Goal: Information Seeking & Learning: Learn about a topic

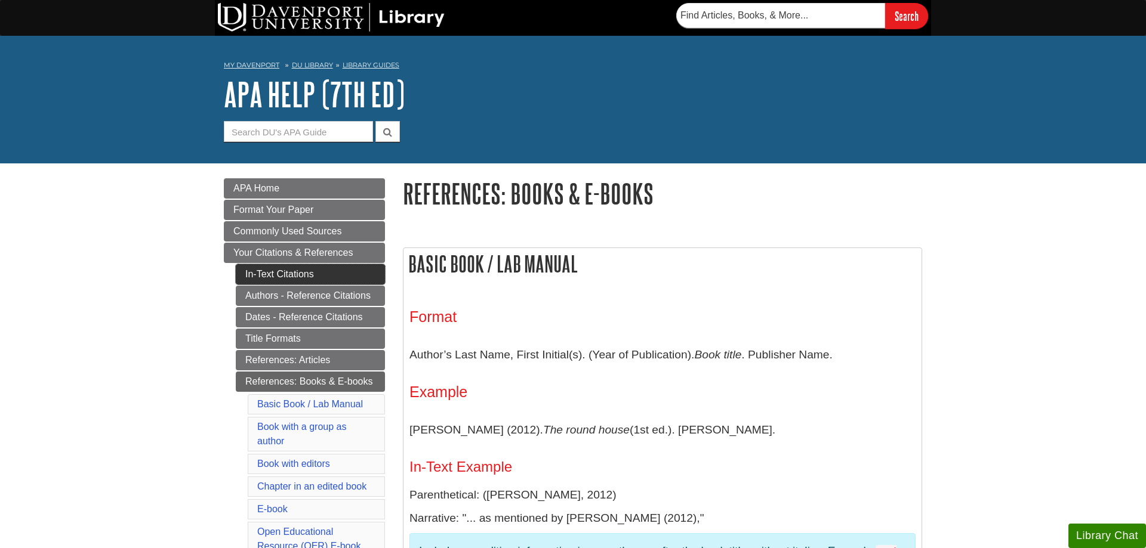
click at [364, 270] on link "In-Text Citations" at bounding box center [310, 274] width 149 height 20
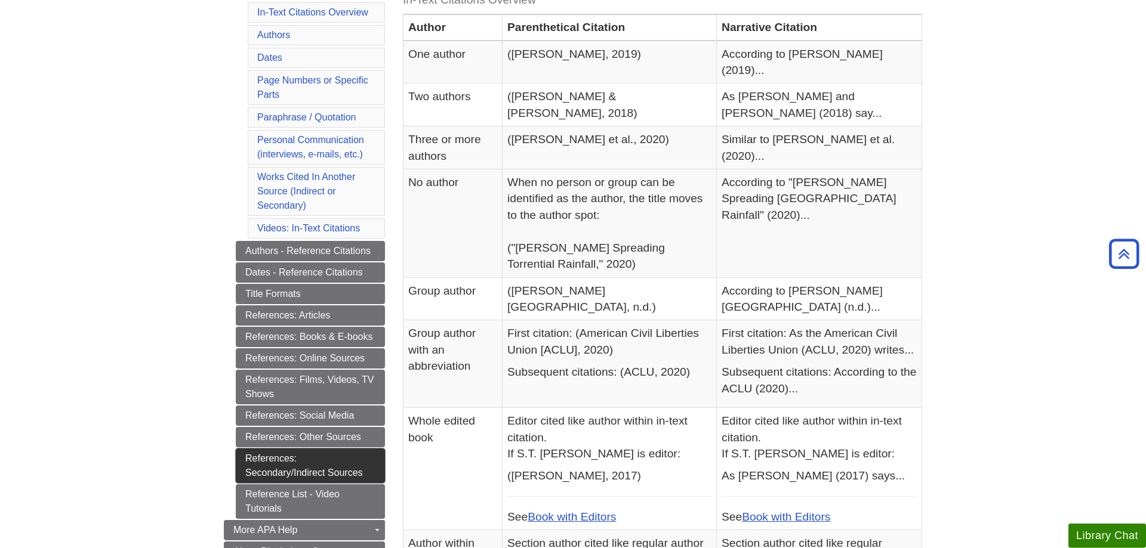
scroll to position [426, 0]
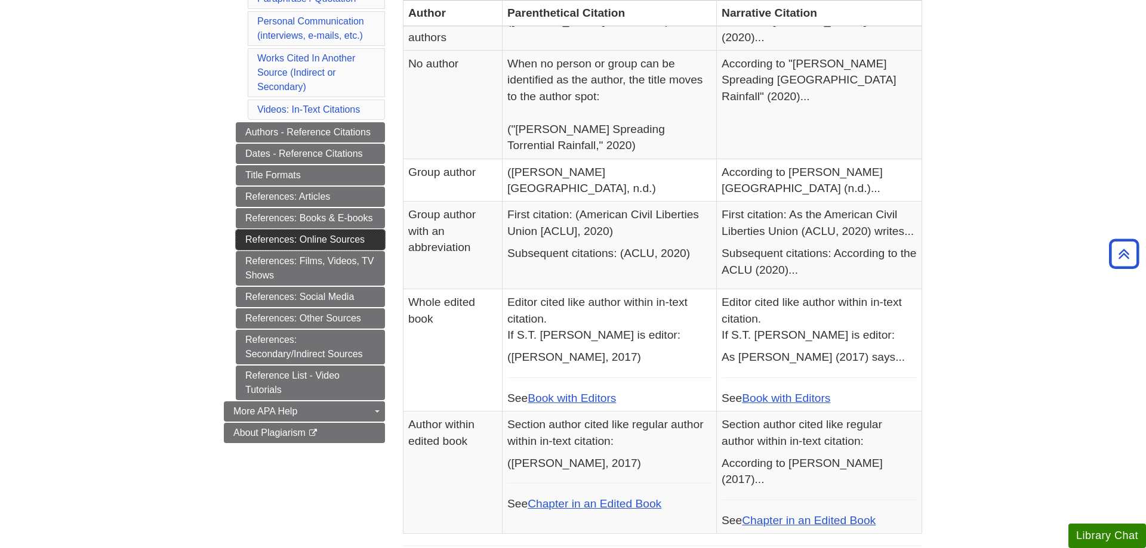
click at [272, 238] on link "References: Online Sources" at bounding box center [310, 240] width 149 height 20
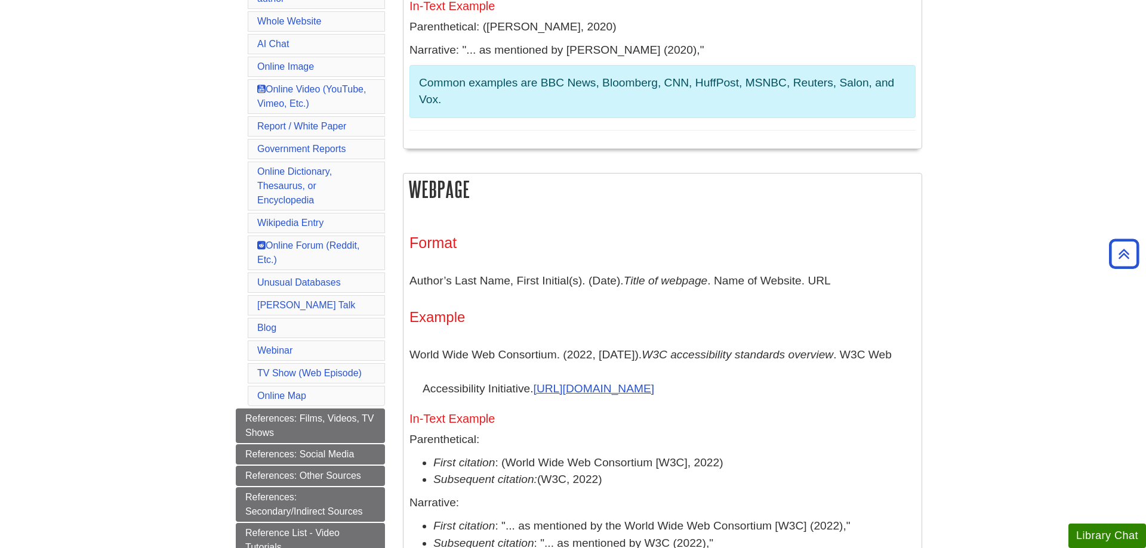
scroll to position [243, 0]
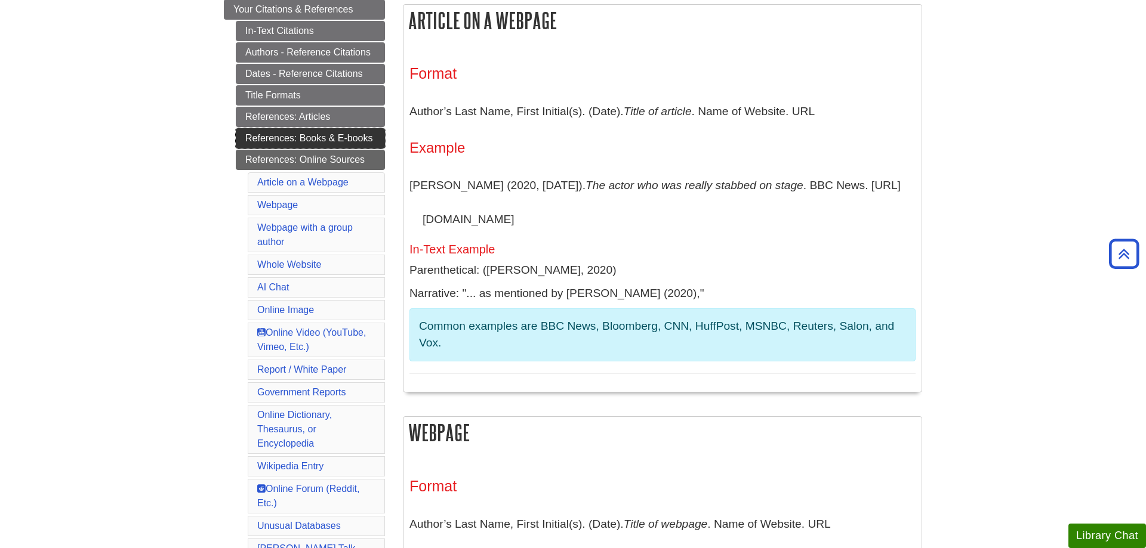
click at [322, 137] on link "References: Books & E-books" at bounding box center [310, 138] width 149 height 20
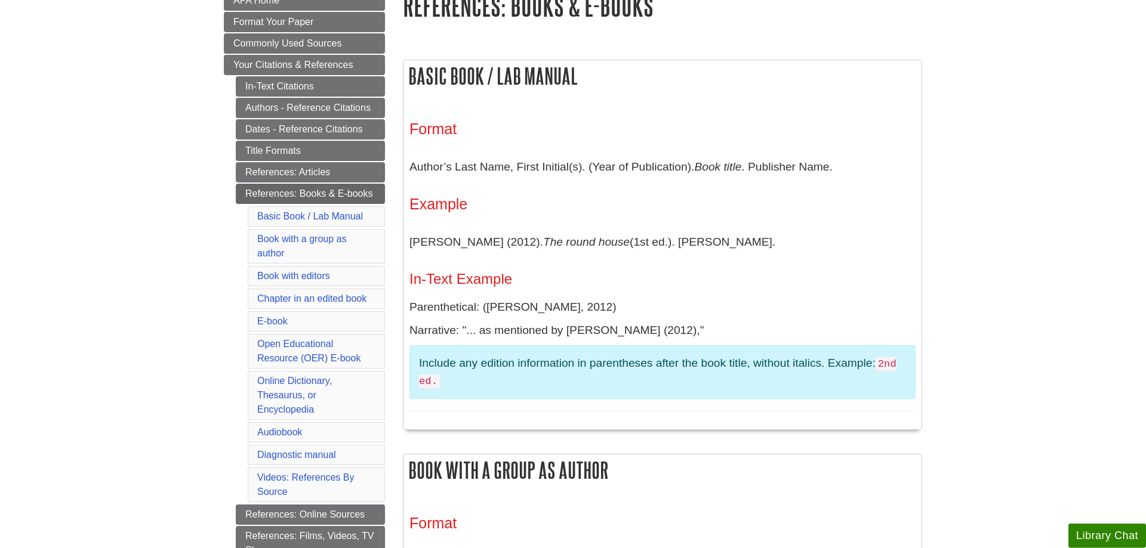
scroll to position [243, 0]
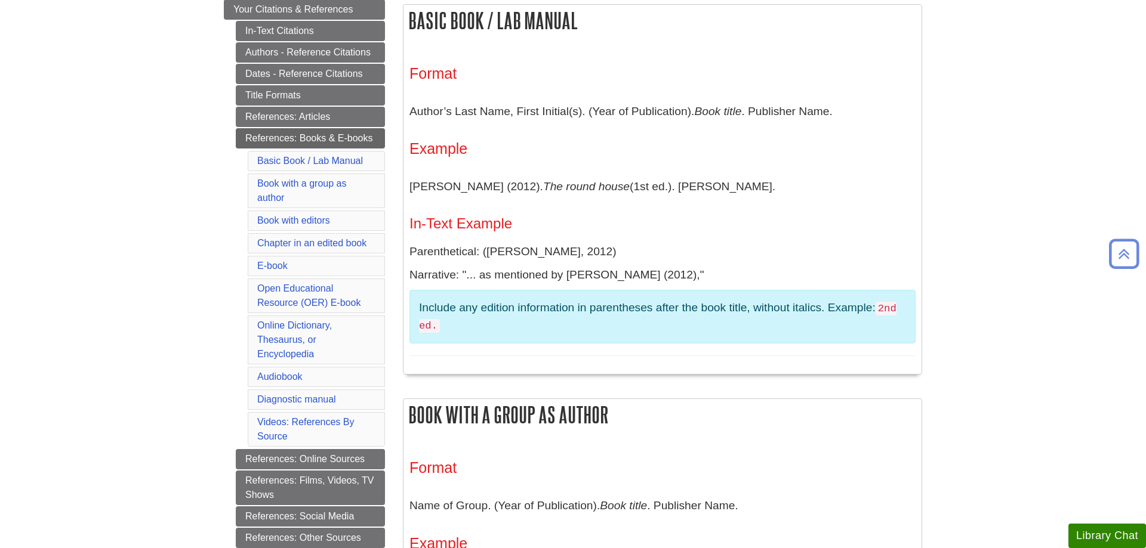
click at [266, 297] on li "Open Educational Resource (OER) E-book" at bounding box center [316, 296] width 137 height 35
click at [322, 308] on link "Open Educational Resource (OER) E-book" at bounding box center [308, 295] width 103 height 24
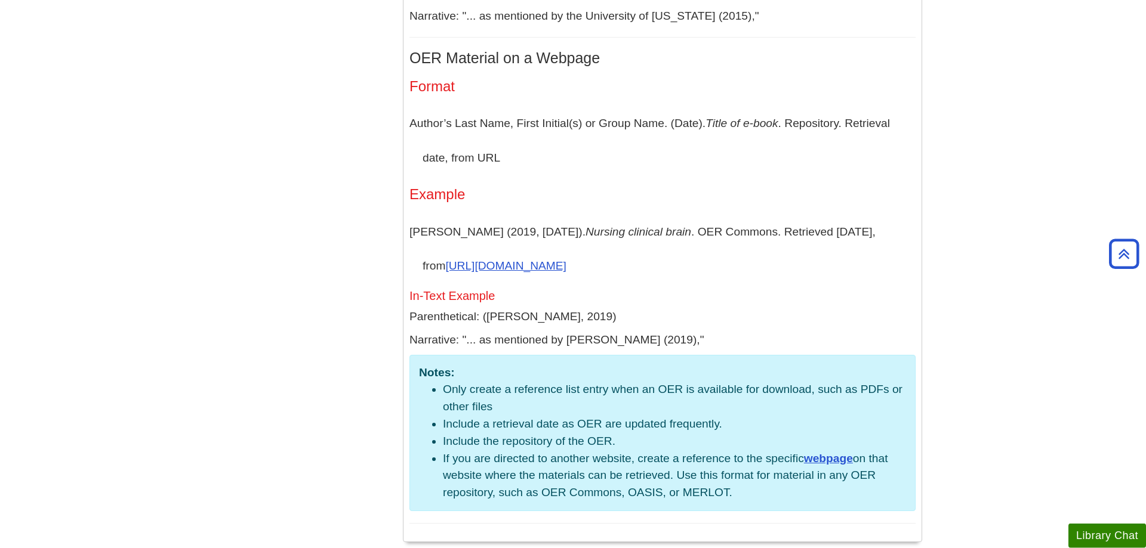
scroll to position [2887, 0]
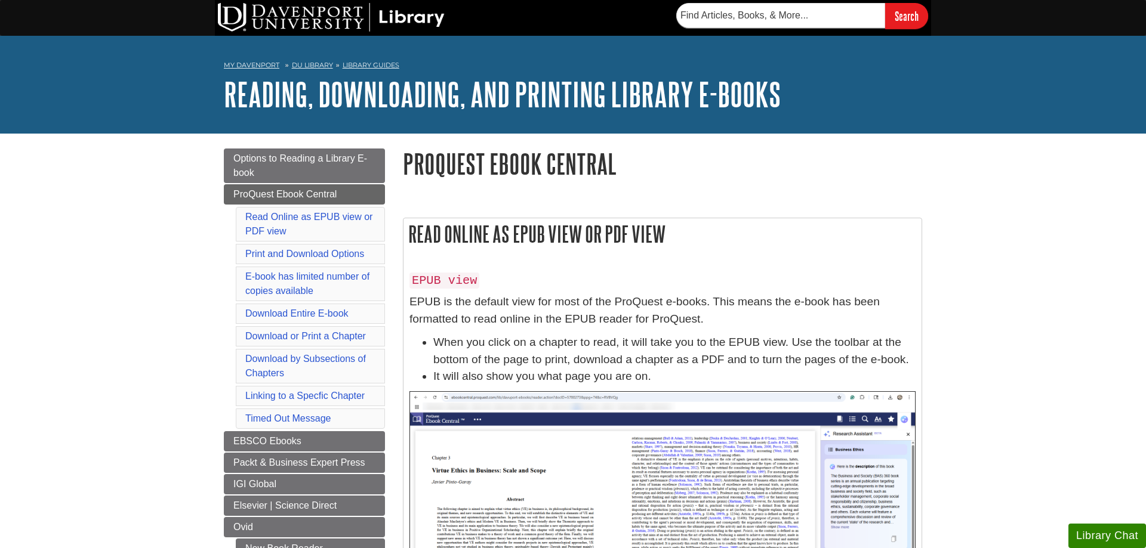
click at [1012, 110] on div "My Davenport DU Library Library Guides Reading, Downloading, and Printing Libra…" at bounding box center [573, 85] width 1146 height 98
click at [385, 70] on nav "My Davenport DU Library Library Guides Reading, Downloading, and Printing Libra…" at bounding box center [573, 66] width 698 height 19
click at [385, 66] on link "Library Guides" at bounding box center [371, 65] width 57 height 8
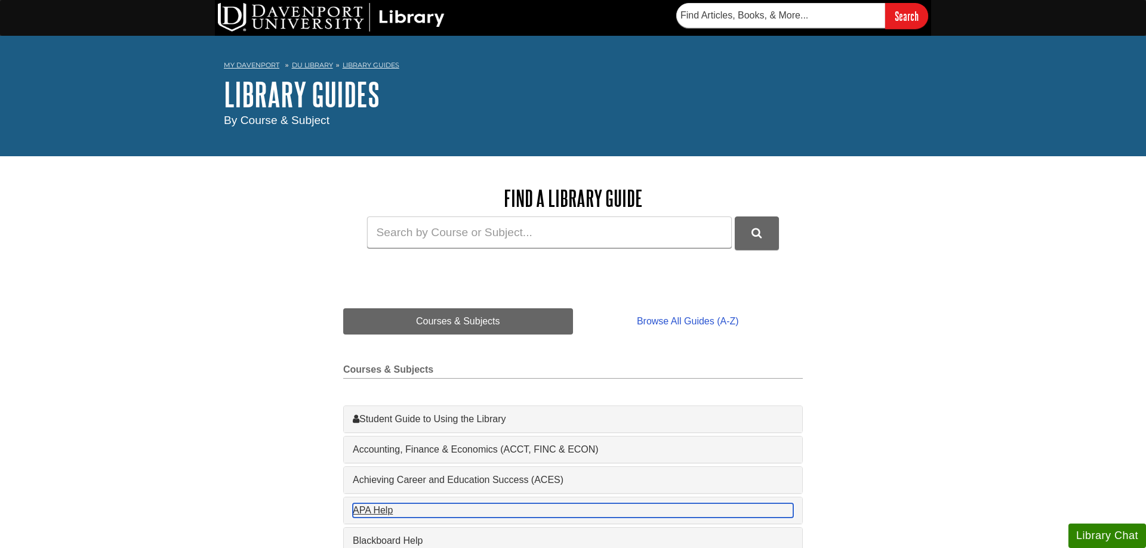
click at [384, 514] on div "APA Help , 1 guides" at bounding box center [573, 511] width 440 height 14
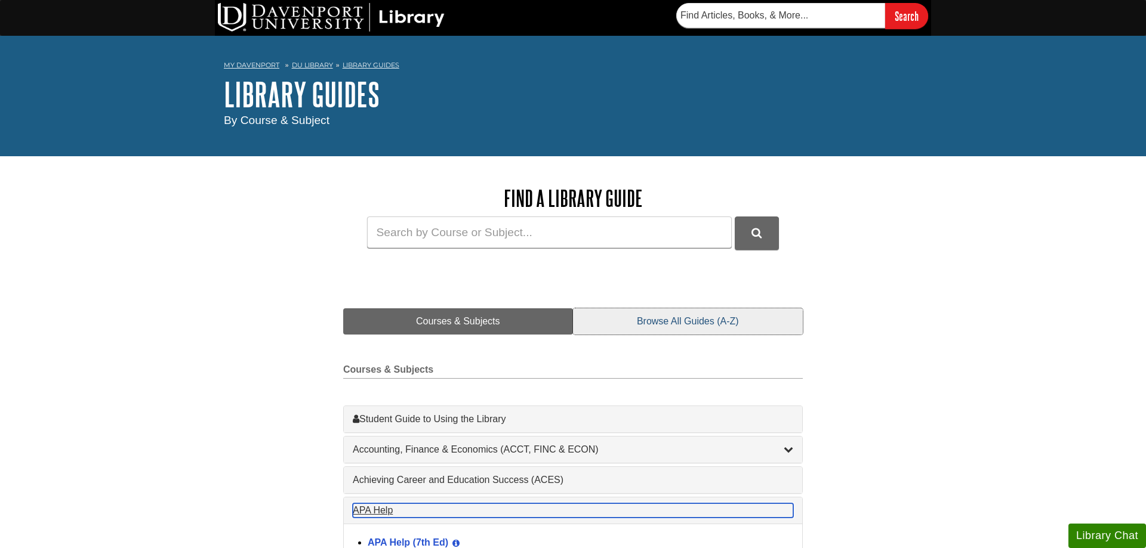
scroll to position [122, 0]
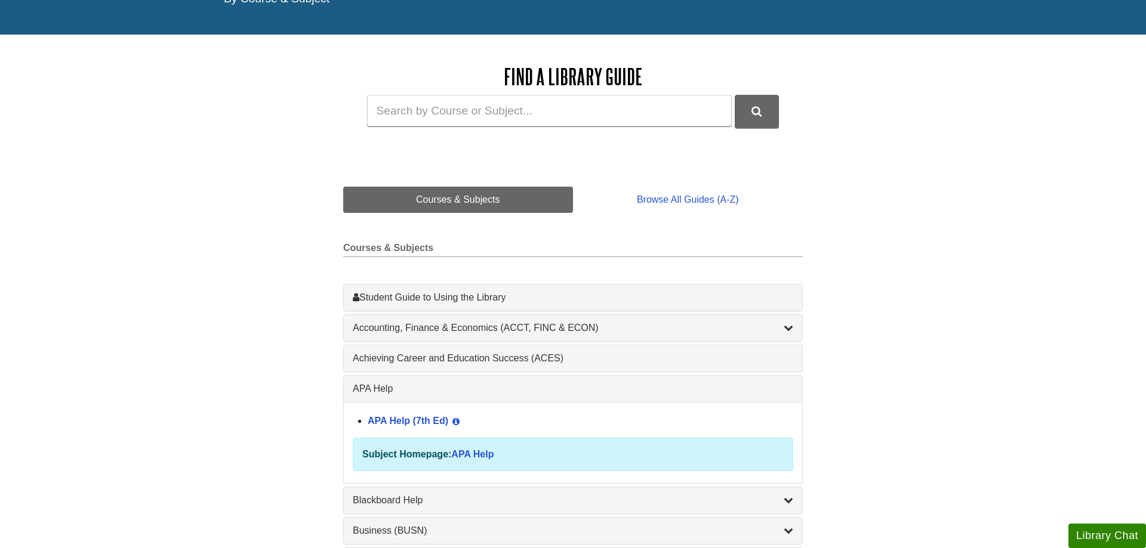
click at [396, 417] on div "APA Help (7th Ed) View Guide Info" at bounding box center [580, 422] width 425 height 20
click at [397, 422] on link "APA Help (7th Ed)" at bounding box center [408, 421] width 81 height 10
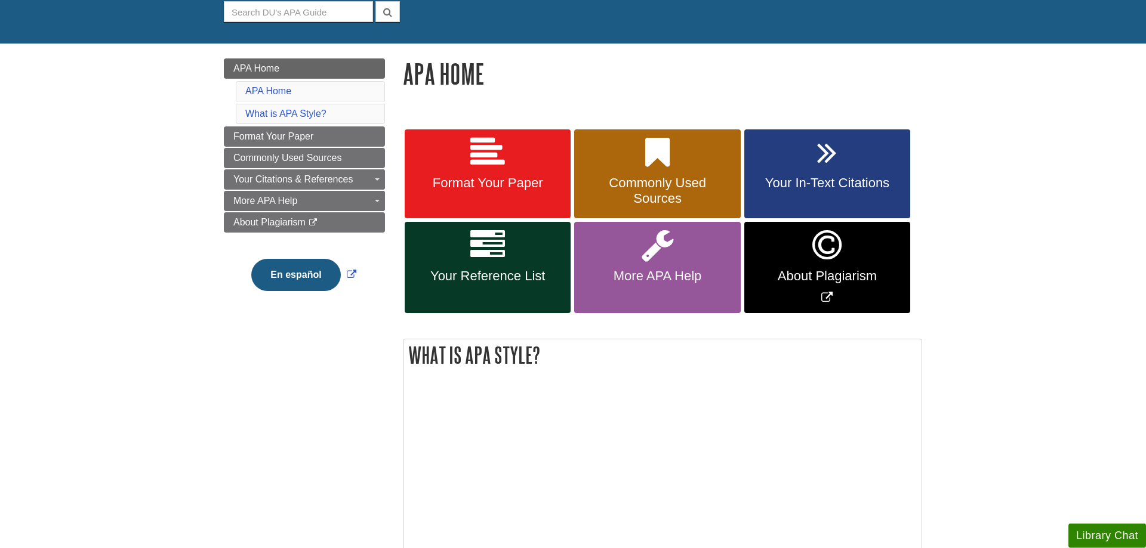
scroll to position [122, 0]
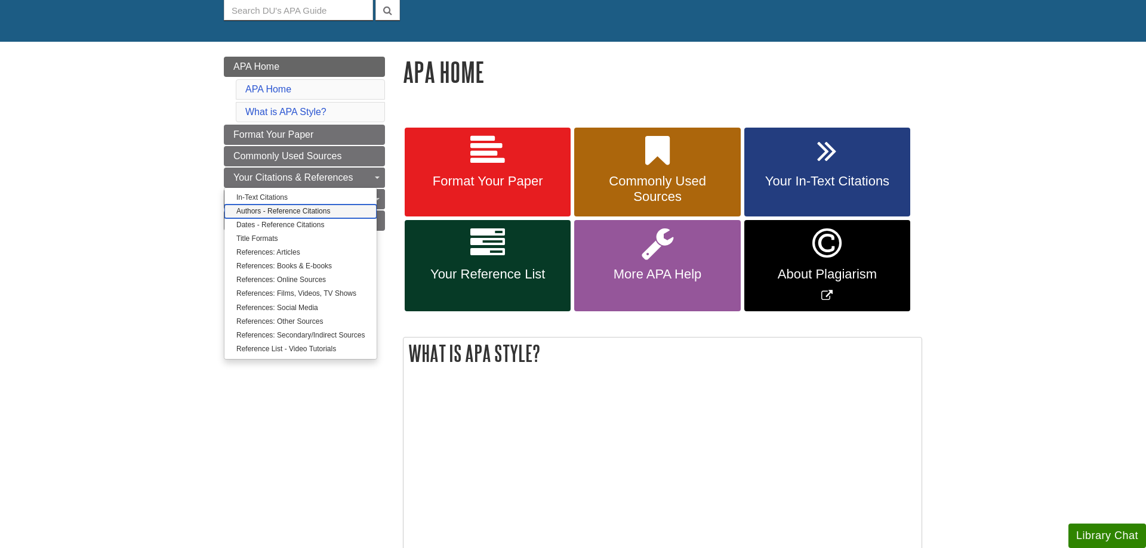
click at [324, 209] on link "Authors - Reference Citations" at bounding box center [300, 212] width 152 height 14
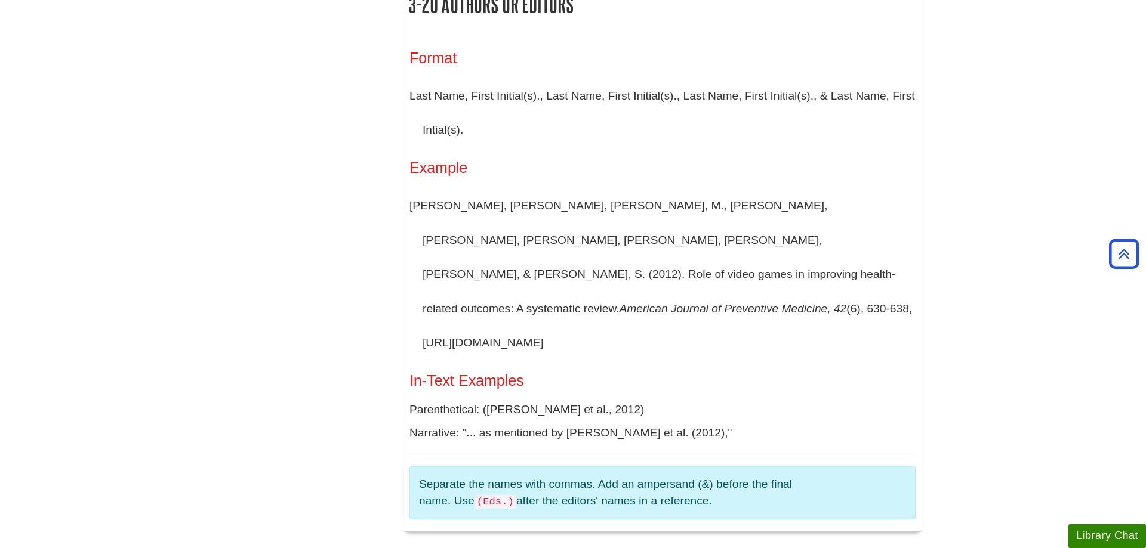
scroll to position [1217, 0]
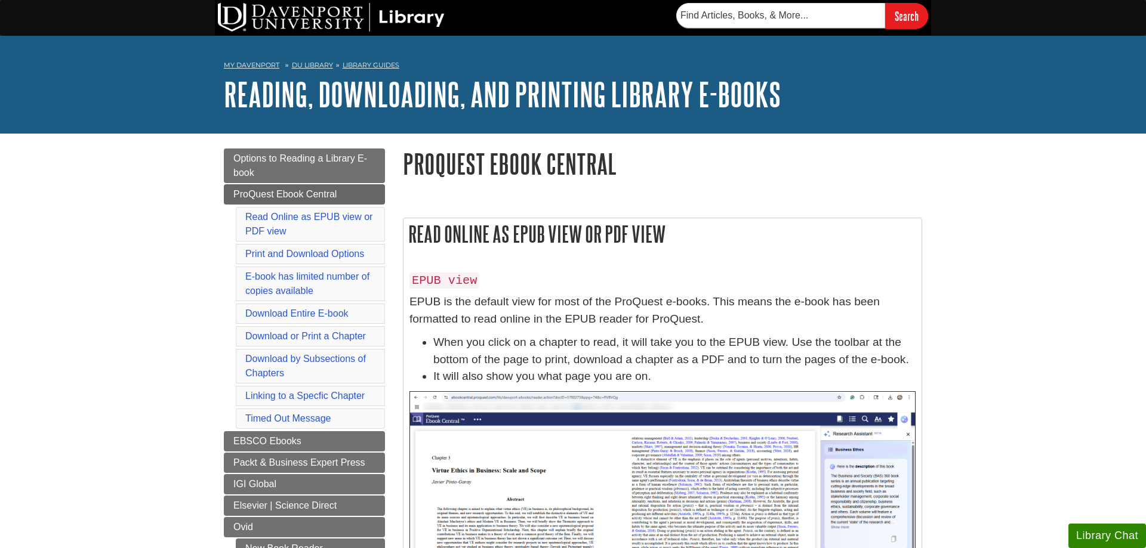
scroll to position [122, 0]
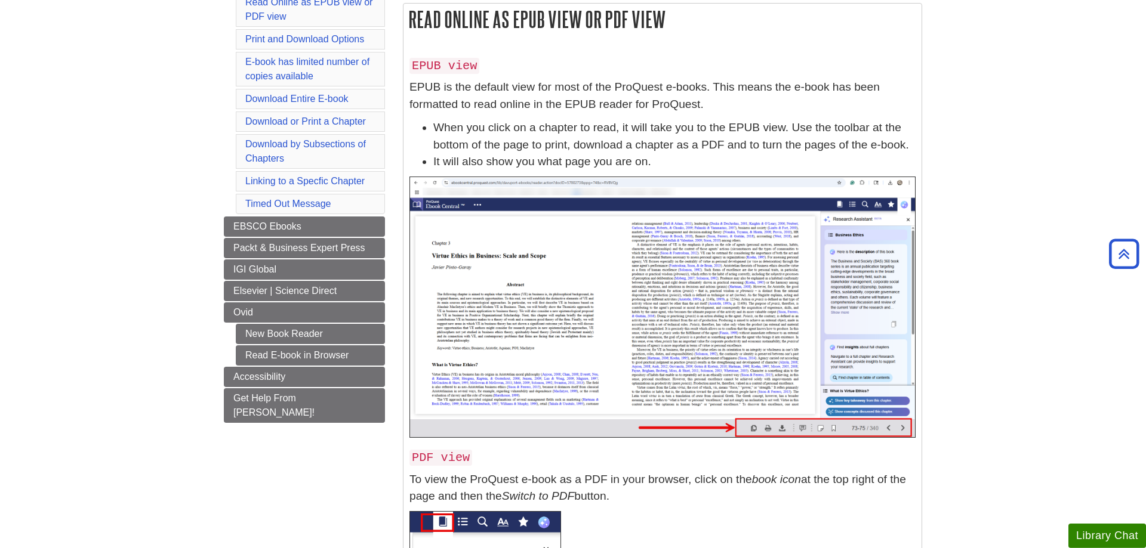
scroll to position [243, 0]
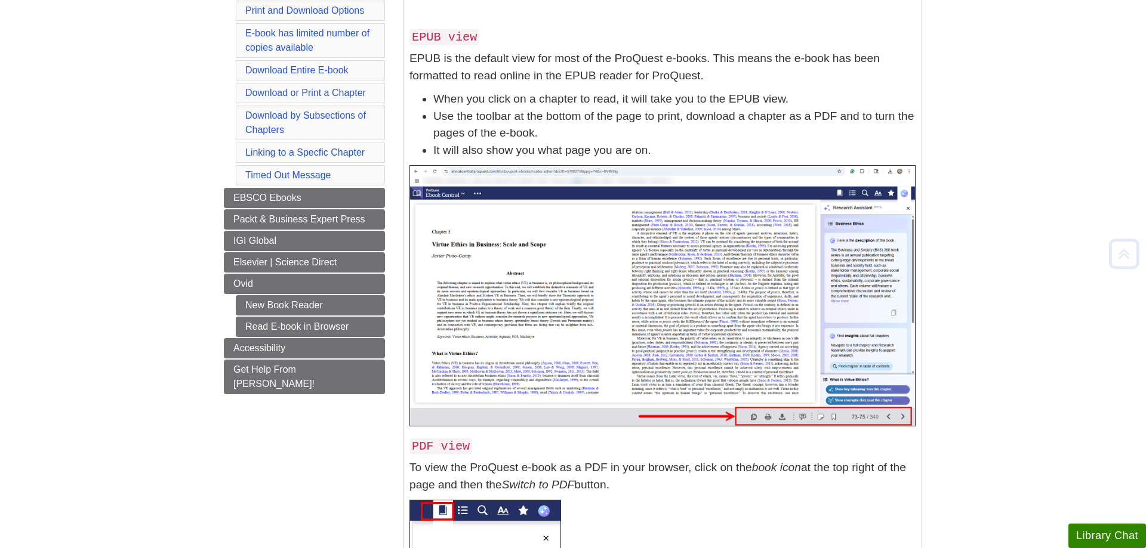
scroll to position [243, 0]
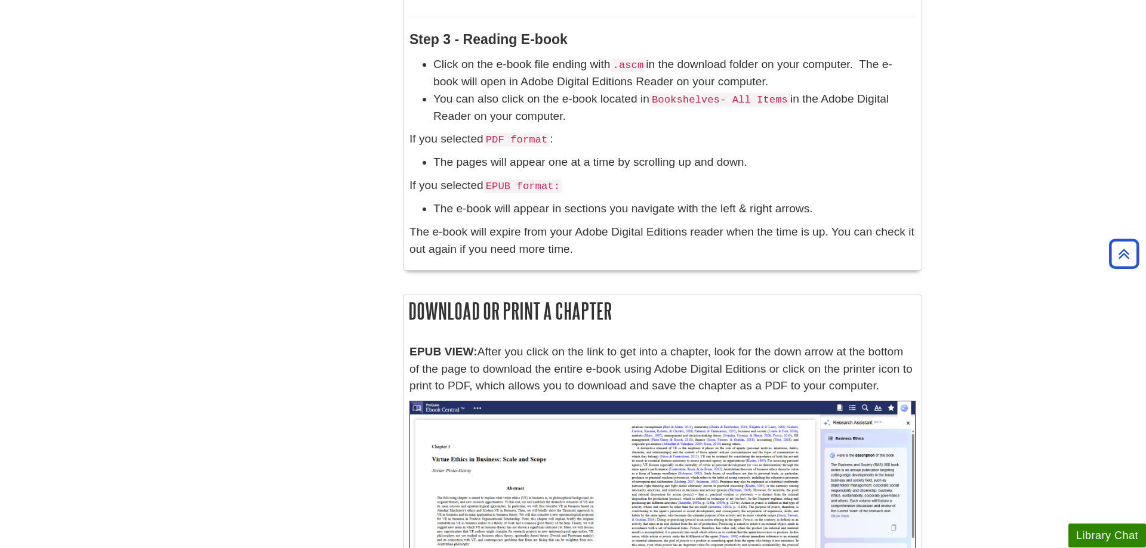
scroll to position [3226, 0]
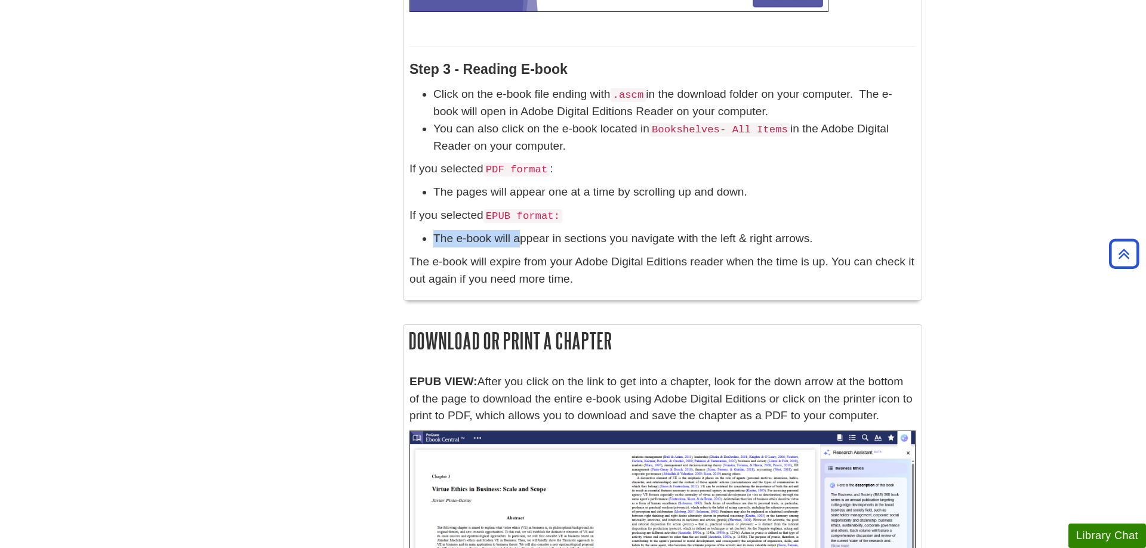
drag, startPoint x: 433, startPoint y: 243, endPoint x: 539, endPoint y: 245, distance: 105.6
click at [538, 245] on li "The e-book will appear in sections you navigate with the left & right arrows." at bounding box center [674, 238] width 482 height 17
click at [674, 260] on p "The e-book will expire from your Adobe Digital Editions reader when the time is…" at bounding box center [662, 271] width 506 height 35
drag, startPoint x: 435, startPoint y: 239, endPoint x: 575, endPoint y: 244, distance: 140.3
click at [533, 243] on li "The e-book will appear in sections you navigate with the left & right arrows." at bounding box center [674, 238] width 482 height 17
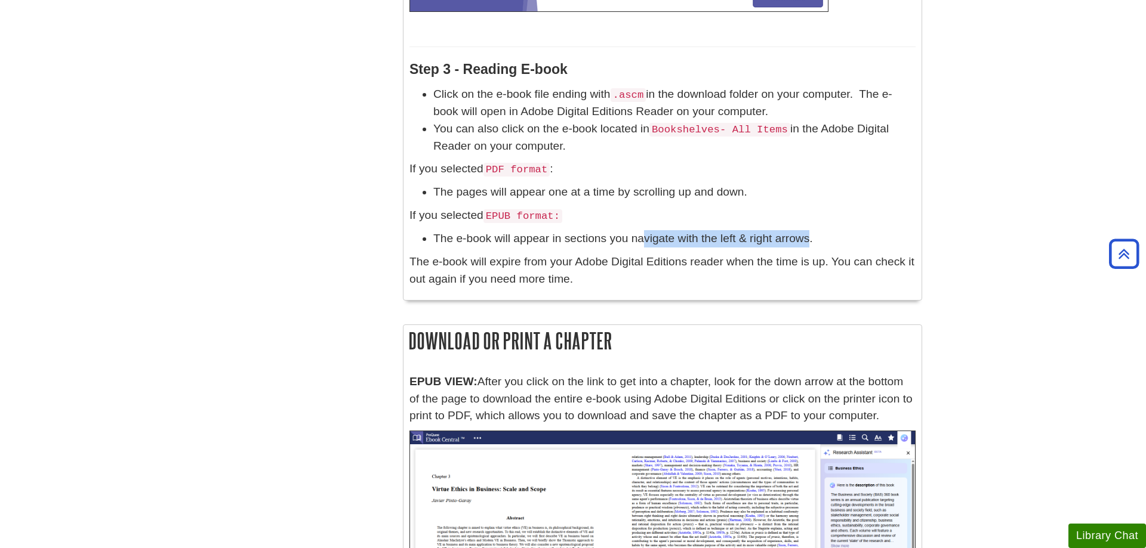
drag, startPoint x: 677, startPoint y: 242, endPoint x: 807, endPoint y: 239, distance: 130.7
click at [807, 239] on li "The e-book will appear in sections you navigate with the left & right arrows." at bounding box center [674, 238] width 482 height 17
drag, startPoint x: 434, startPoint y: 239, endPoint x: 809, endPoint y: 243, distance: 375.3
click at [809, 243] on li "The e-book will appear in sections you navigate with the left & right arrows." at bounding box center [674, 238] width 482 height 17
copy li "The e-book will appear in sections you navigate with the left & right arrows"
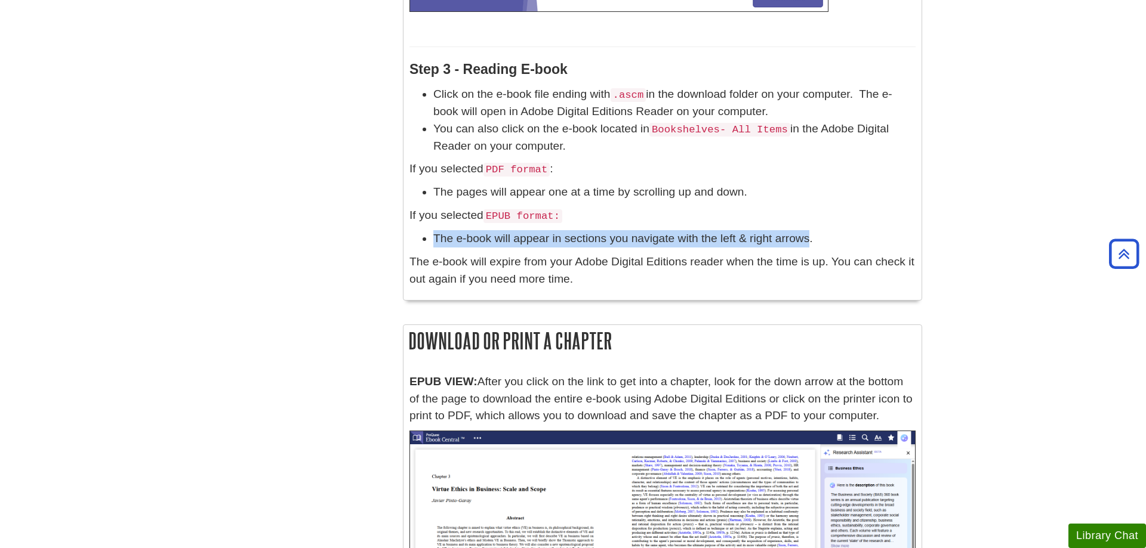
scroll to position [3287, 0]
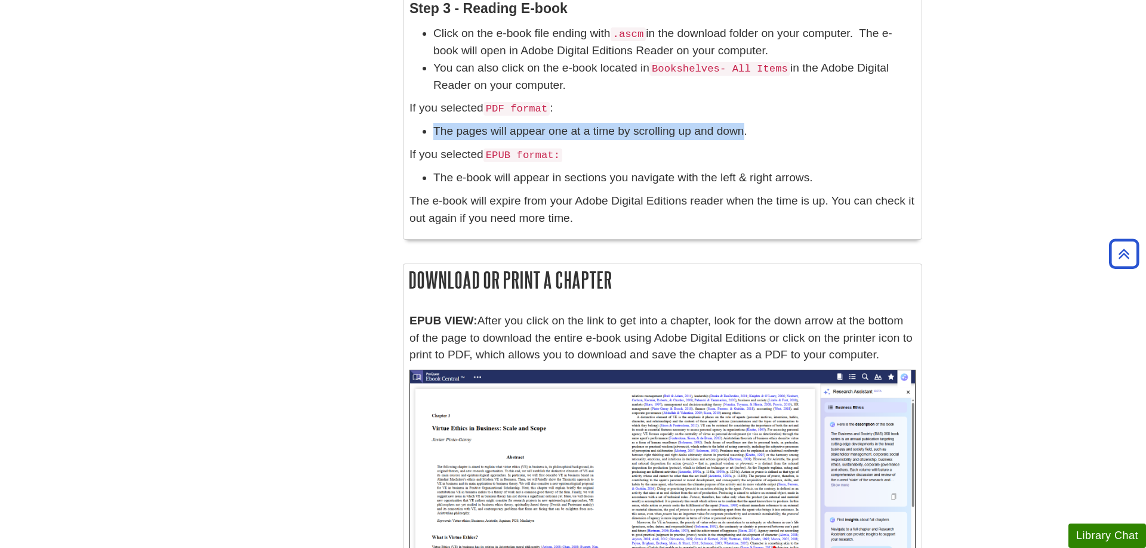
drag, startPoint x: 436, startPoint y: 131, endPoint x: 742, endPoint y: 128, distance: 306.1
click at [742, 128] on li "The pages will appear one at a time by scrolling up and down." at bounding box center [674, 131] width 482 height 17
copy li "The pages will appear one at a time by scrolling up and down"
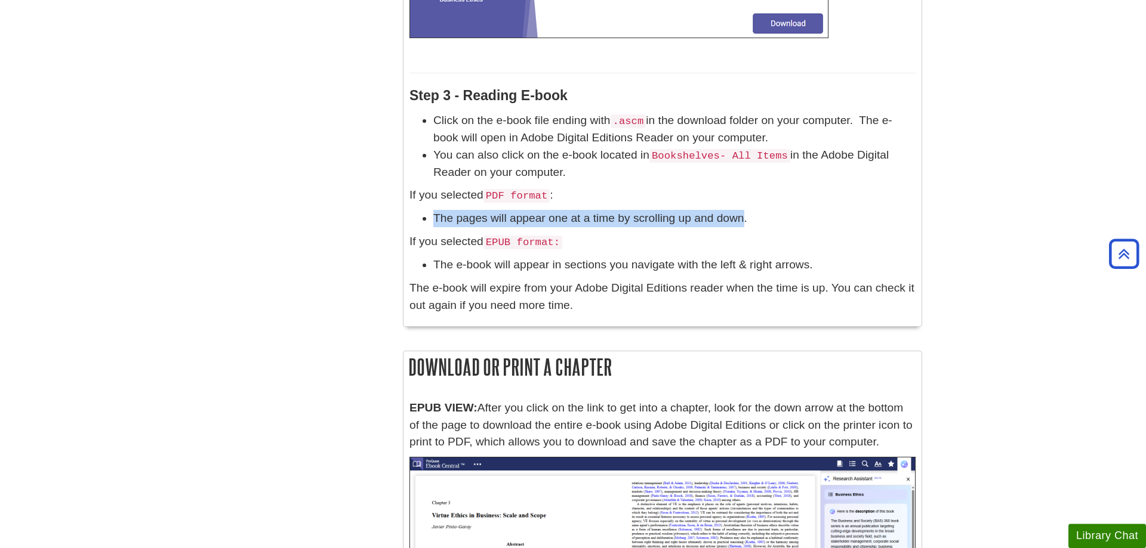
scroll to position [3165, 0]
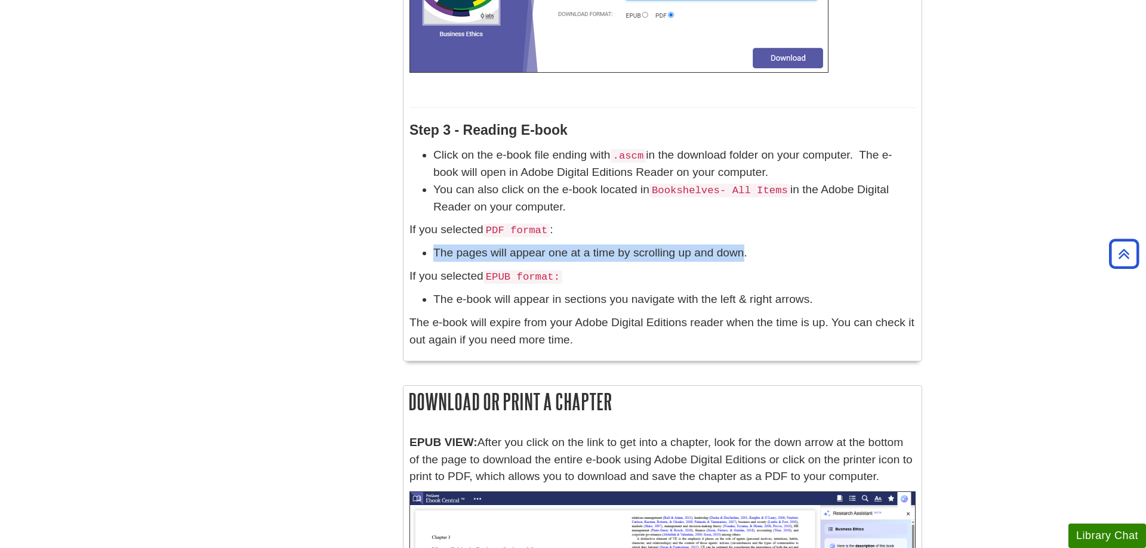
copy li "The pages will appear one at a time by scrolling up and down"
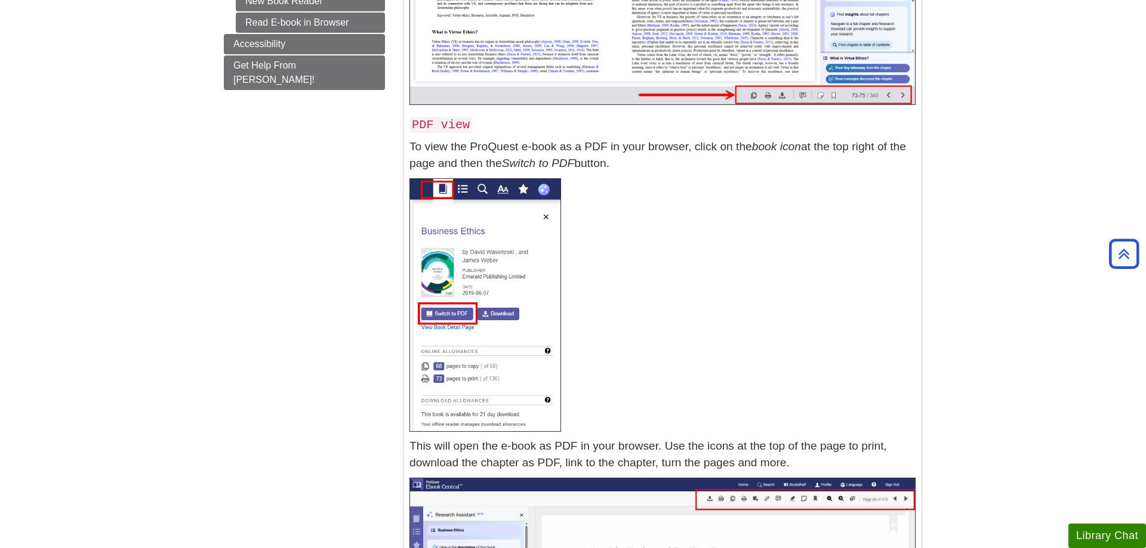
scroll to position [243, 0]
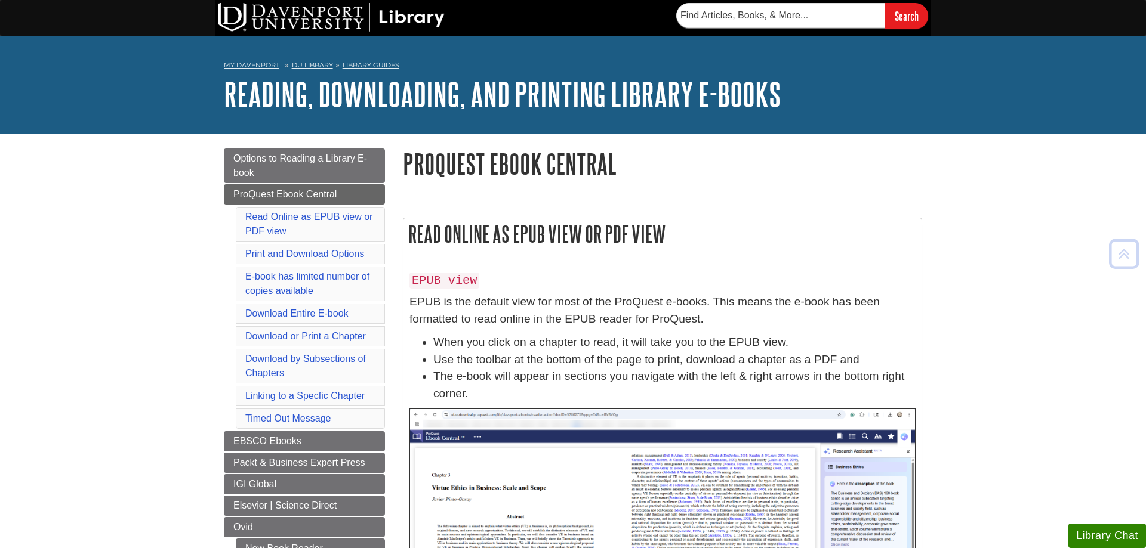
scroll to position [243, 0]
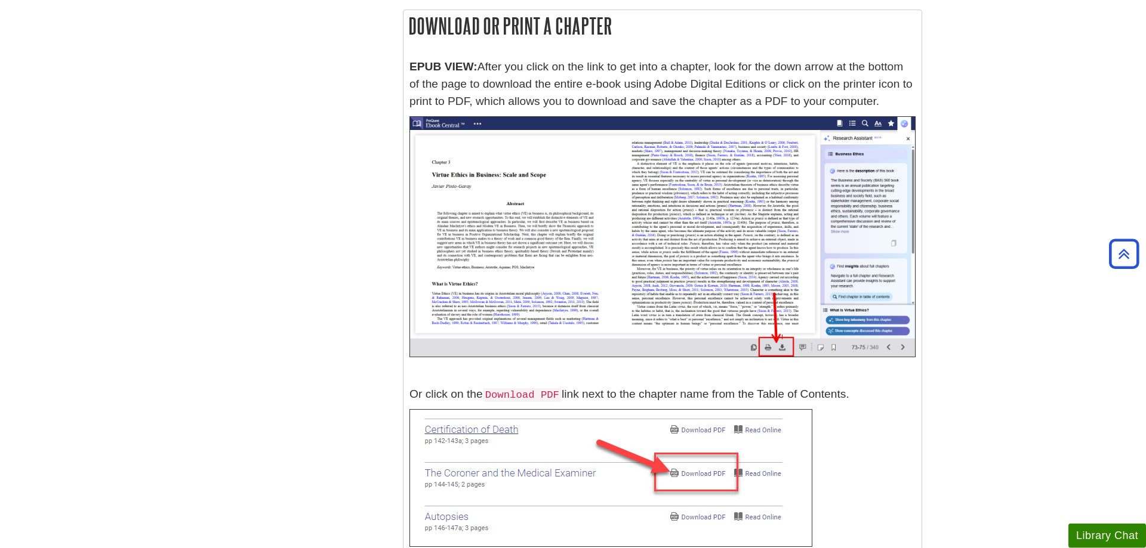
scroll to position [3591, 0]
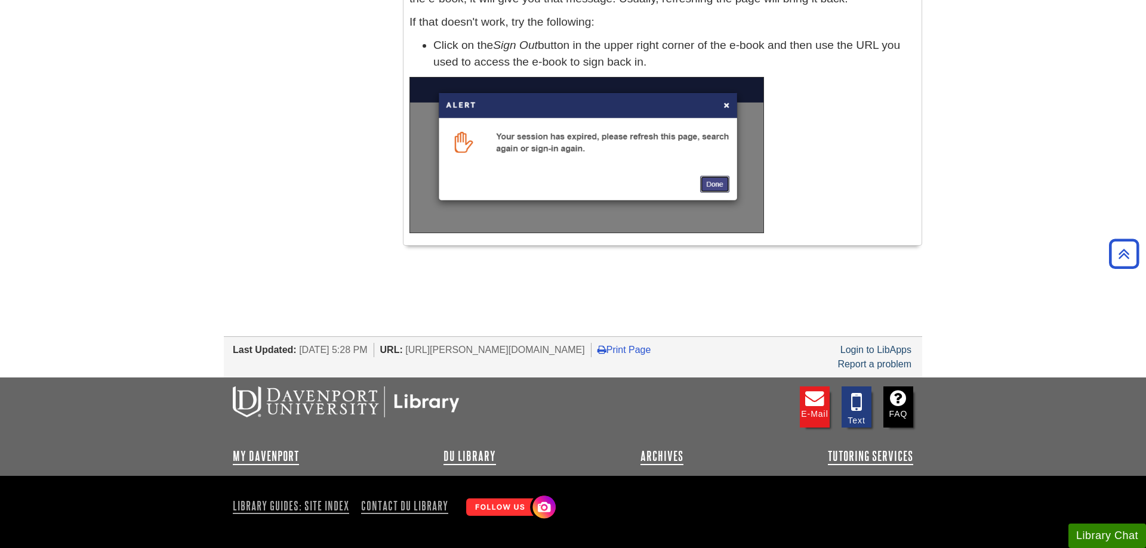
scroll to position [5549, 0]
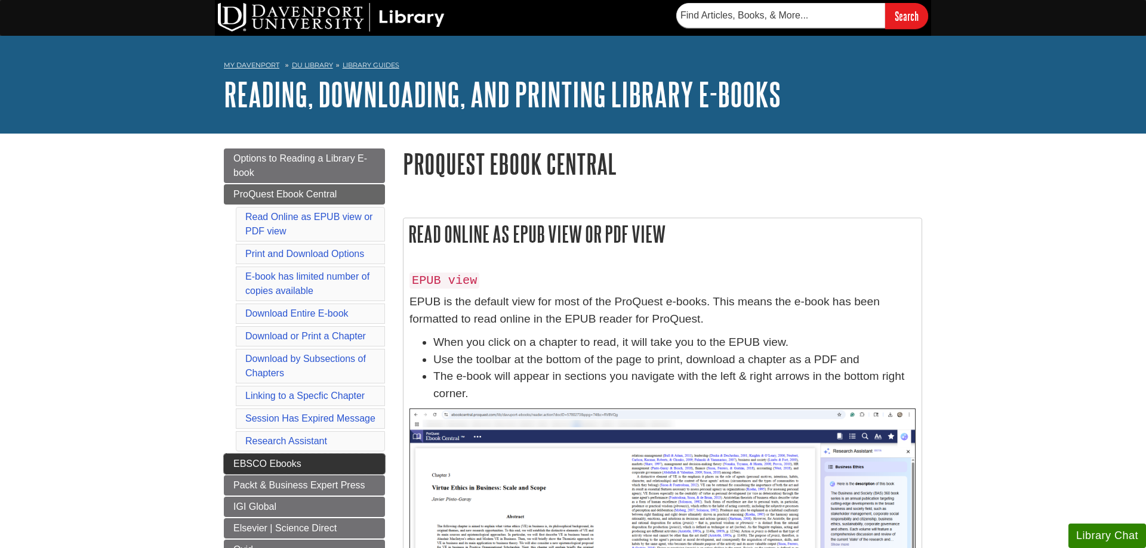
click at [259, 473] on link "EBSCO Ebooks" at bounding box center [304, 464] width 161 height 20
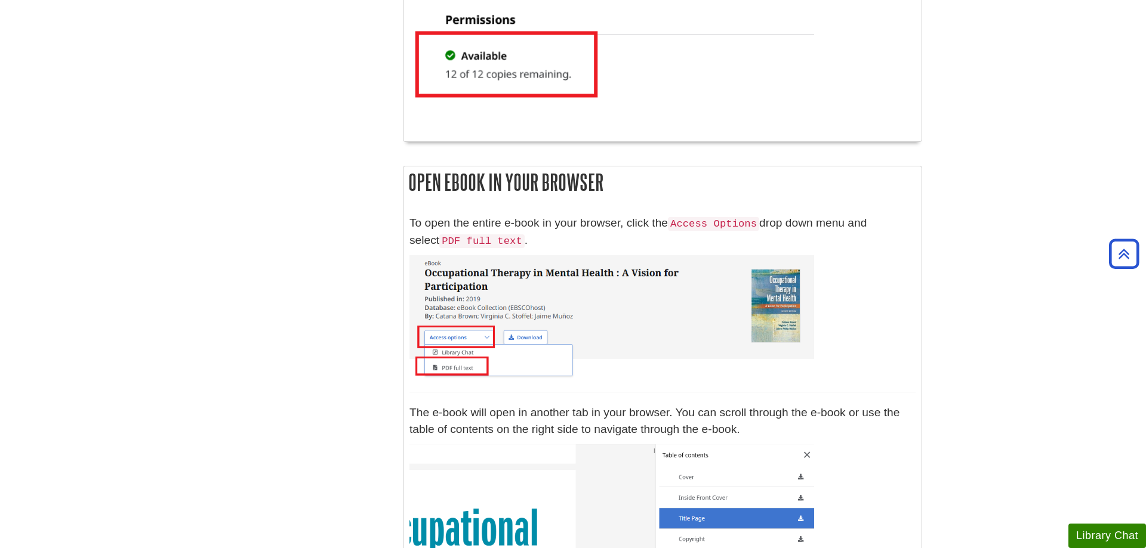
scroll to position [791, 0]
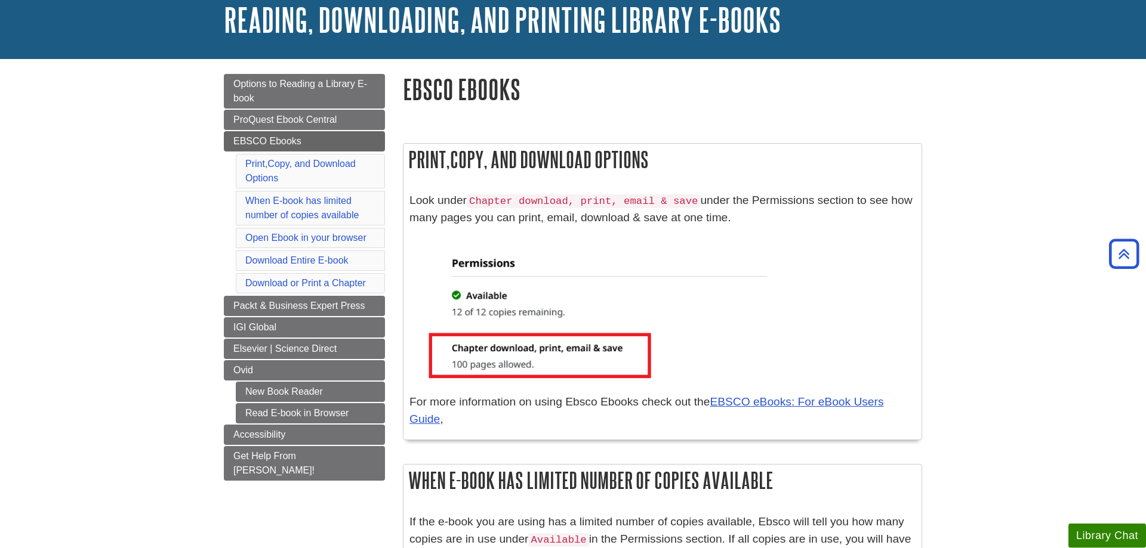
scroll to position [57, 0]
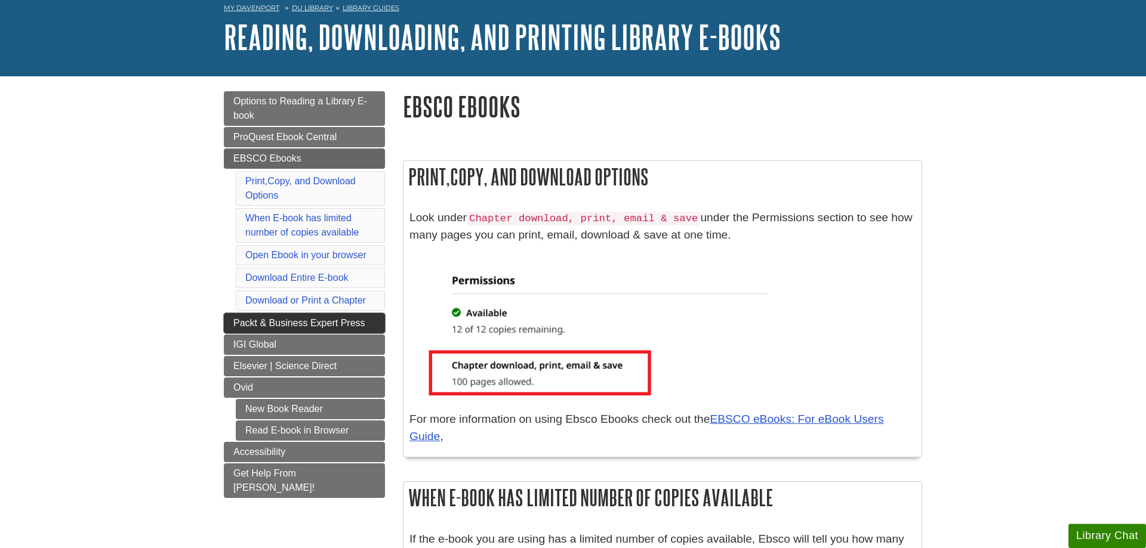
click at [342, 321] on span "Packt & Business Expert Press" at bounding box center [299, 323] width 132 height 10
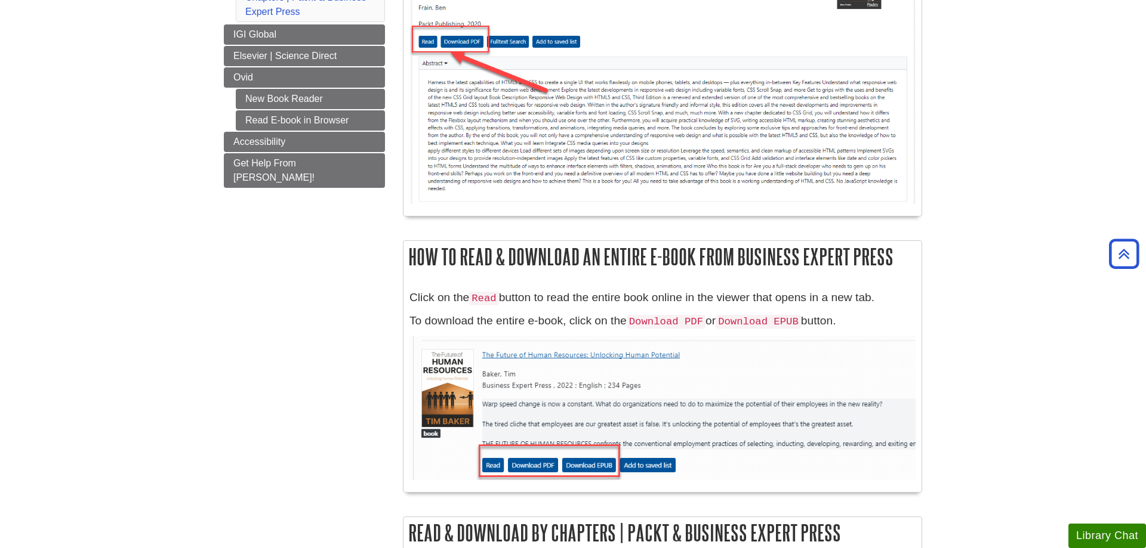
scroll to position [122, 0]
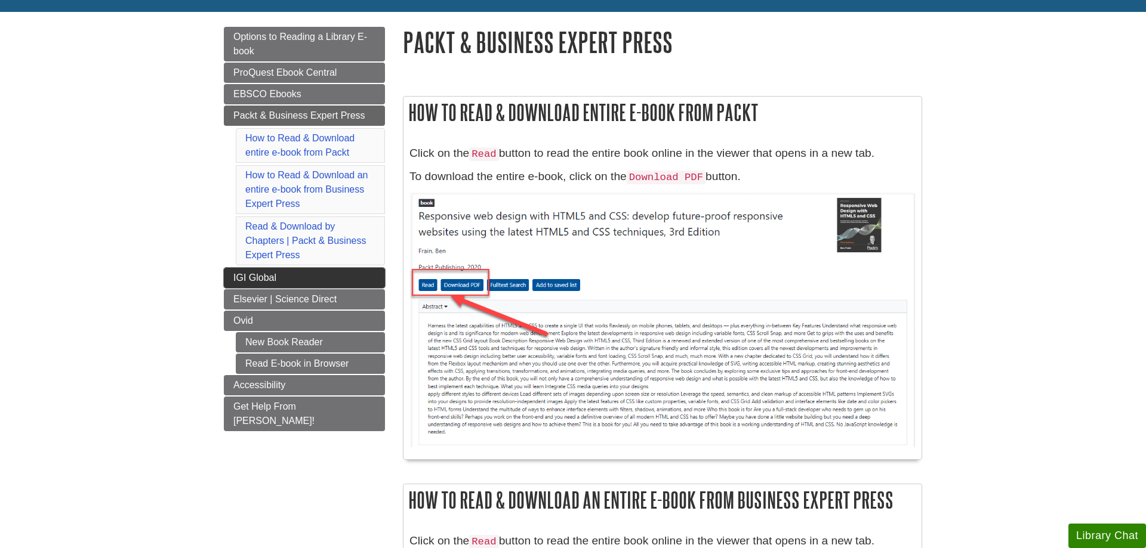
click at [363, 272] on link "IGI Global" at bounding box center [304, 278] width 161 height 20
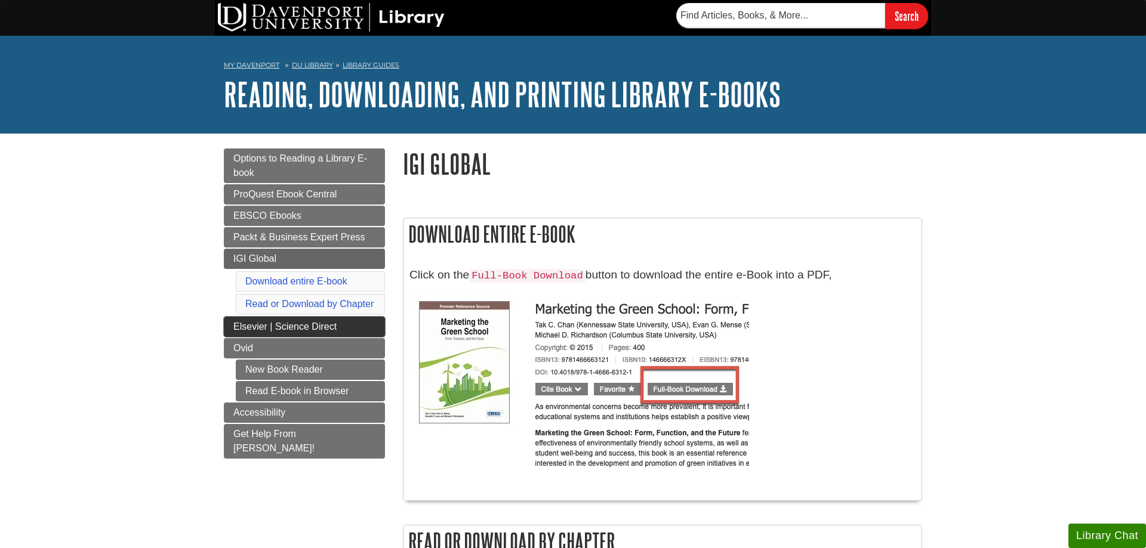
click at [304, 327] on span "Elsevier | Science Direct" at bounding box center [284, 327] width 103 height 10
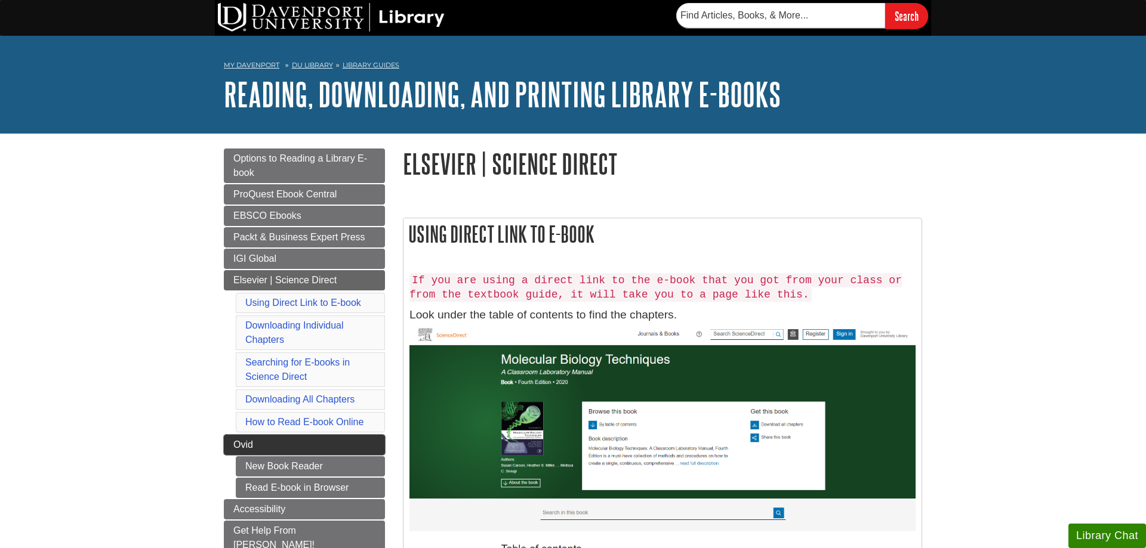
click at [291, 448] on link "Ovid" at bounding box center [304, 445] width 161 height 20
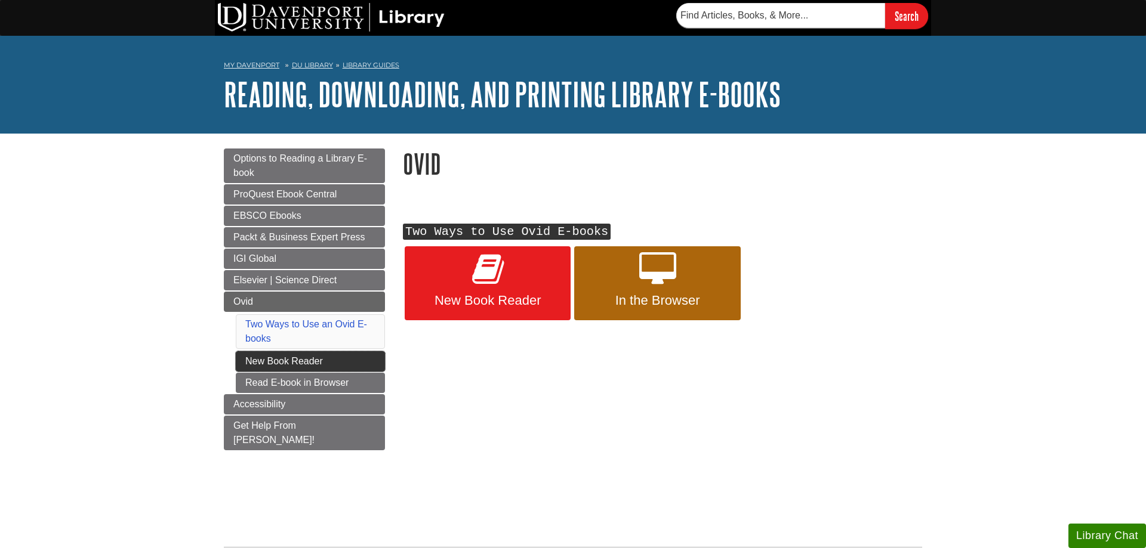
click at [251, 362] on link "New Book Reader" at bounding box center [310, 361] width 149 height 20
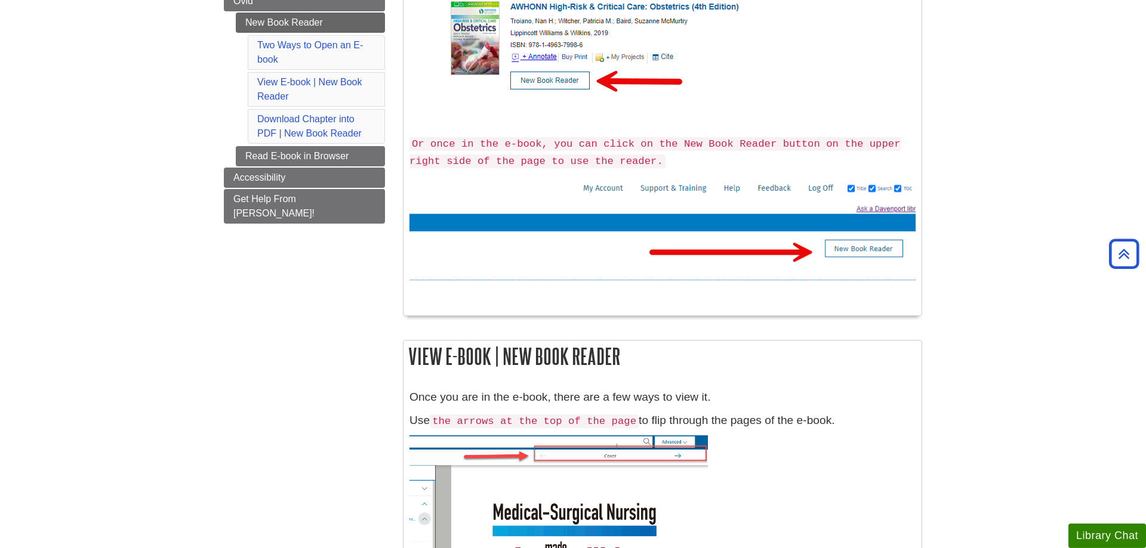
scroll to position [61, 0]
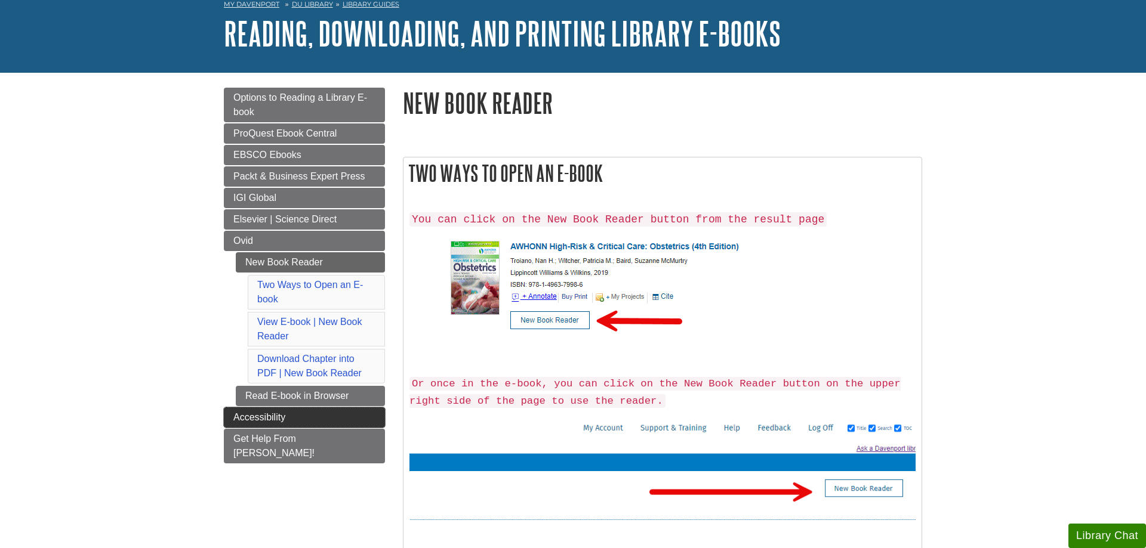
click at [234, 417] on span "Accessibility" at bounding box center [259, 417] width 52 height 10
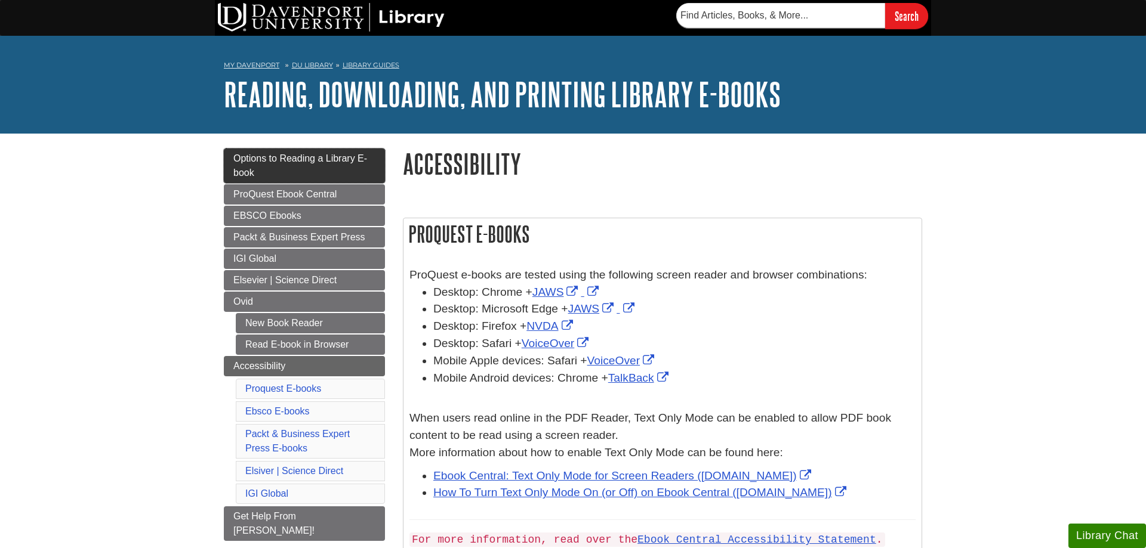
click at [355, 171] on link "Options to Reading a Library E-book" at bounding box center [304, 166] width 161 height 35
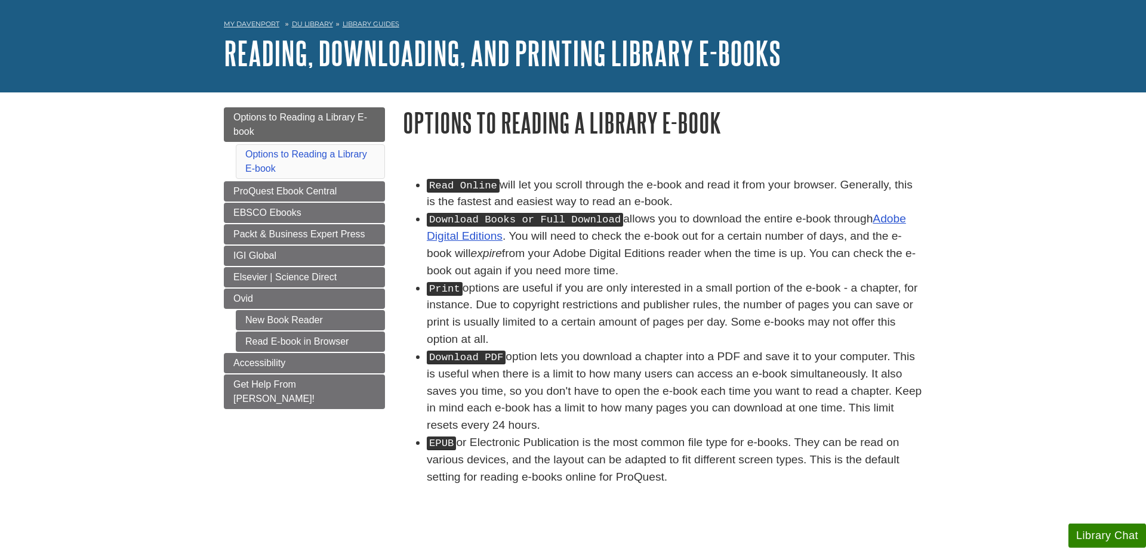
scroll to position [61, 0]
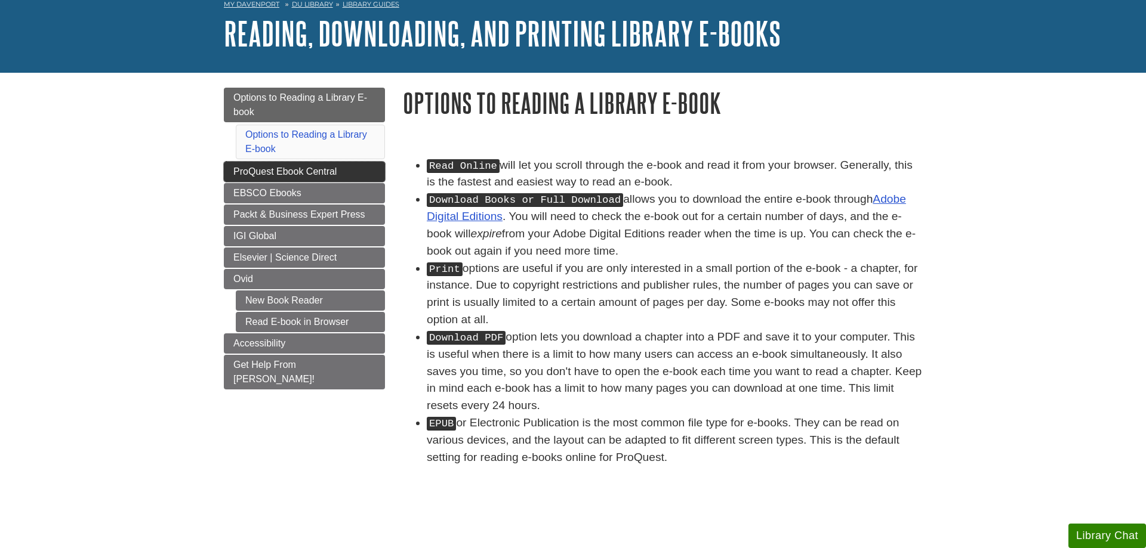
click at [228, 171] on link "ProQuest Ebook Central" at bounding box center [304, 172] width 161 height 20
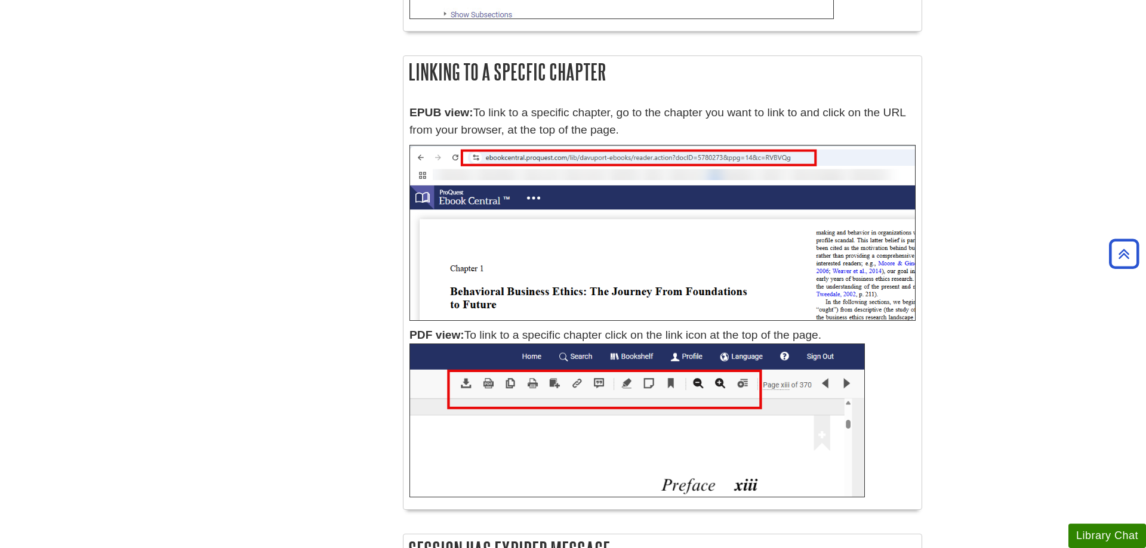
scroll to position [4869, 0]
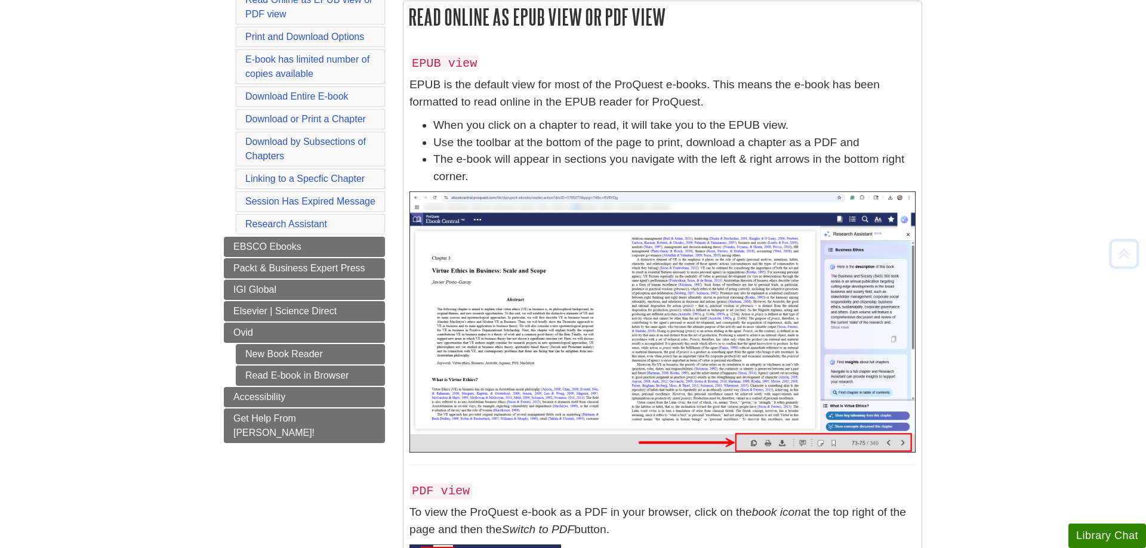
scroll to position [217, 0]
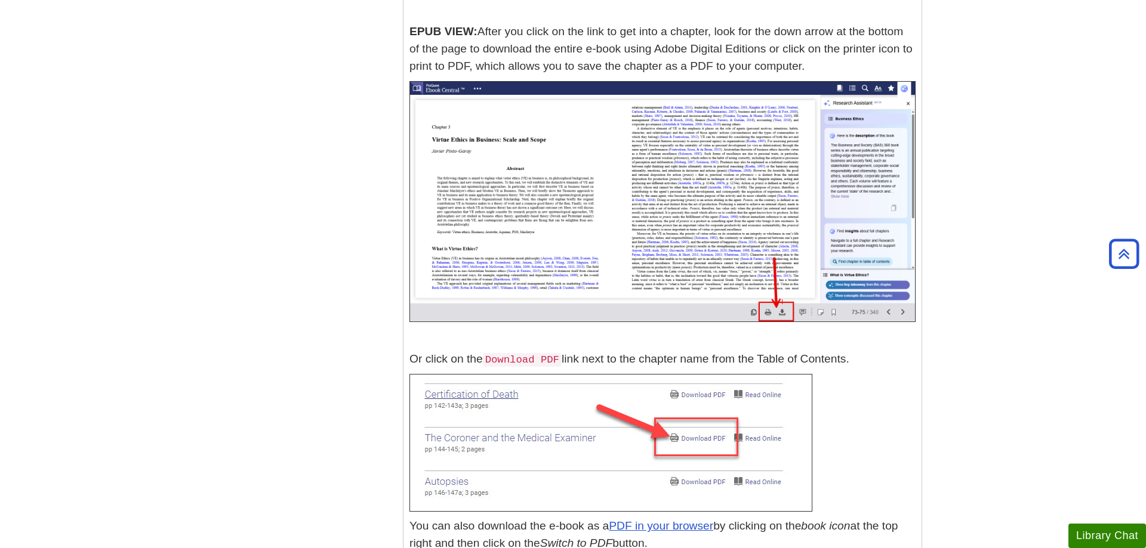
scroll to position [3591, 0]
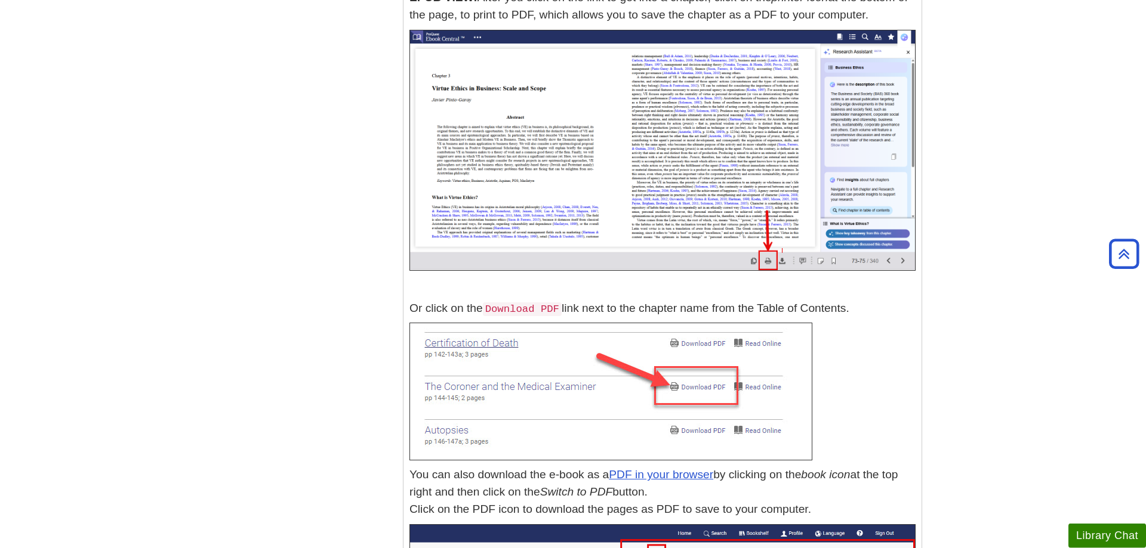
scroll to position [3713, 0]
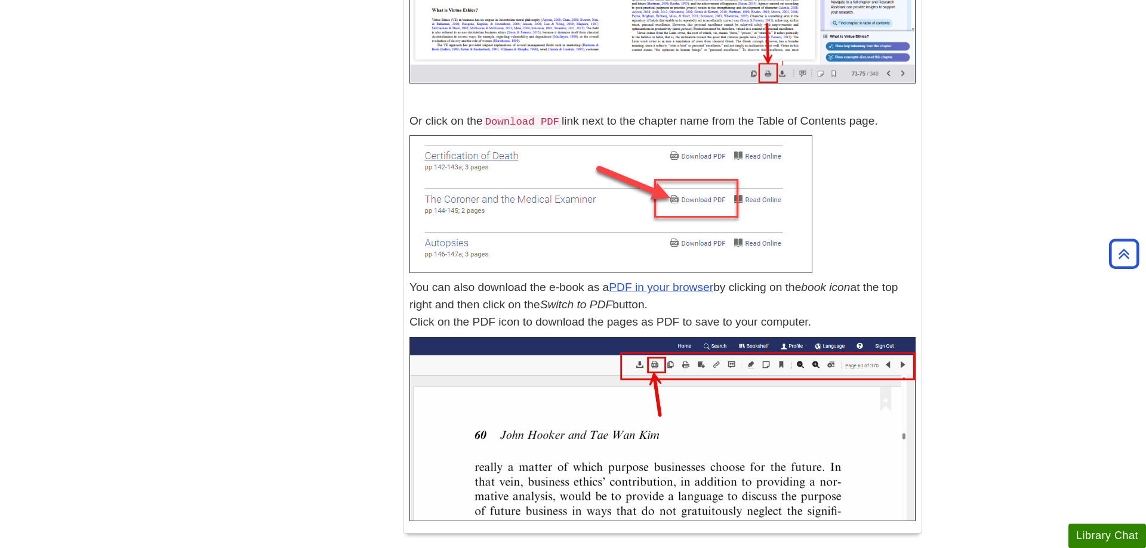
scroll to position [3895, 0]
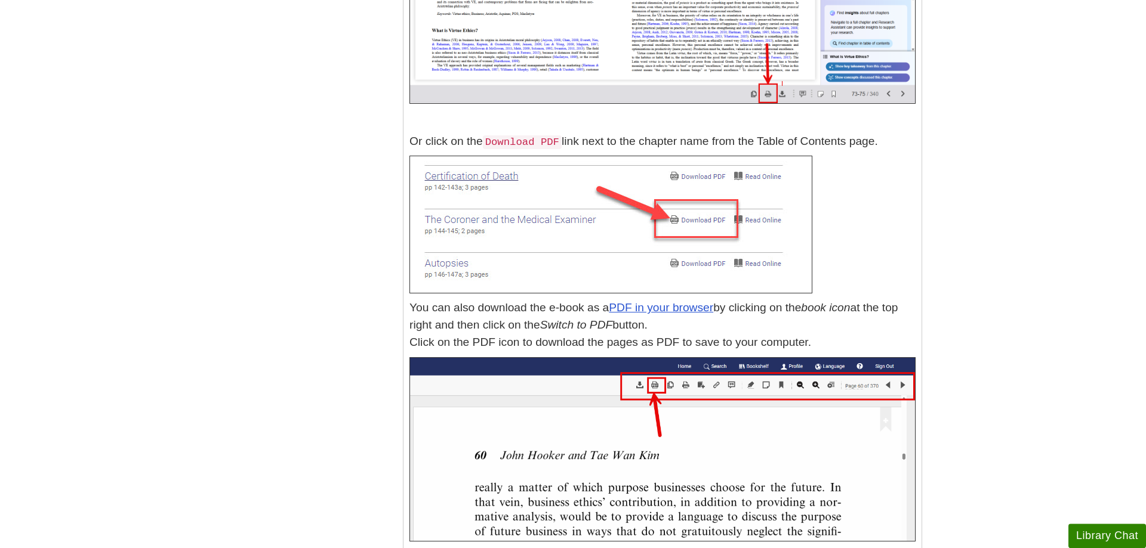
scroll to position [3834, 0]
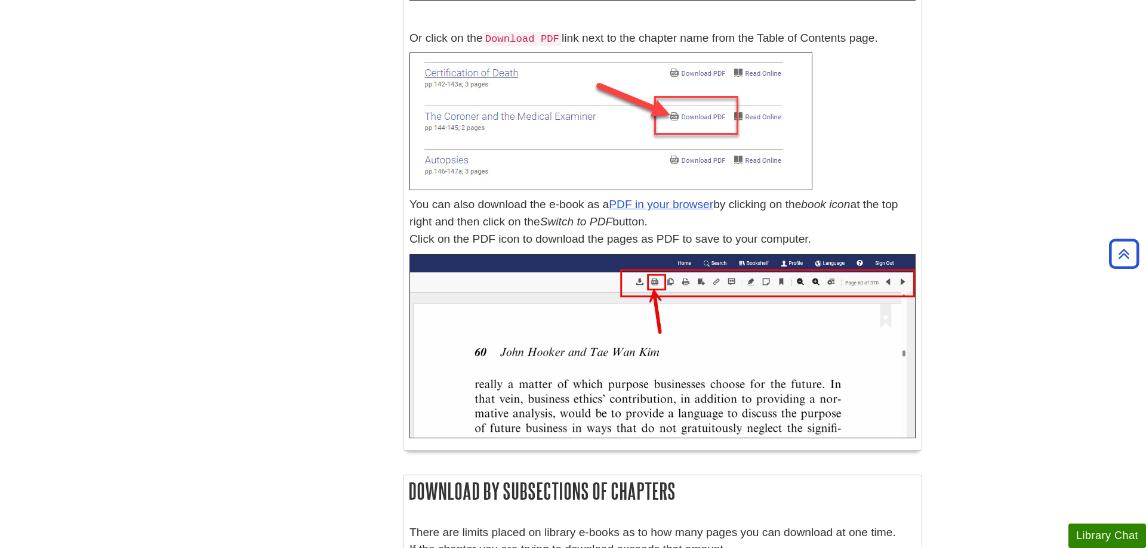
scroll to position [3834, 0]
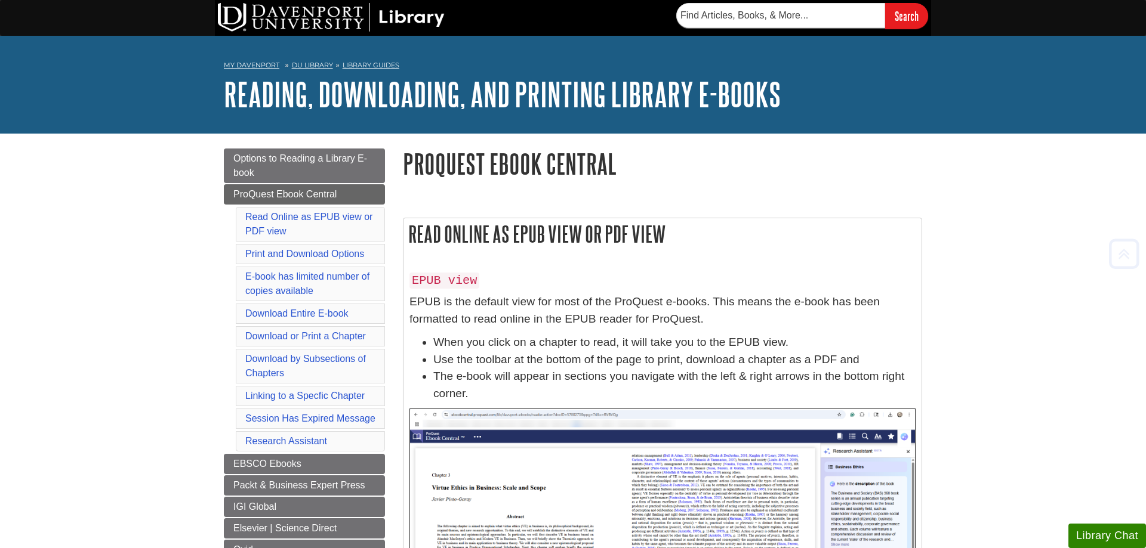
scroll to position [3834, 0]
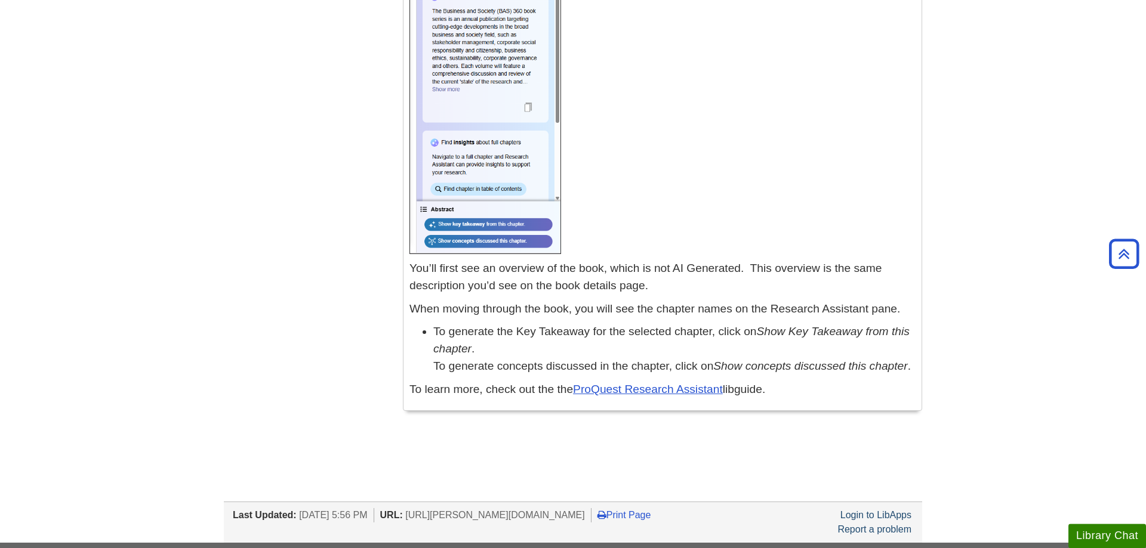
scroll to position [6026, 0]
